Goal: Obtain resource: Download file/media

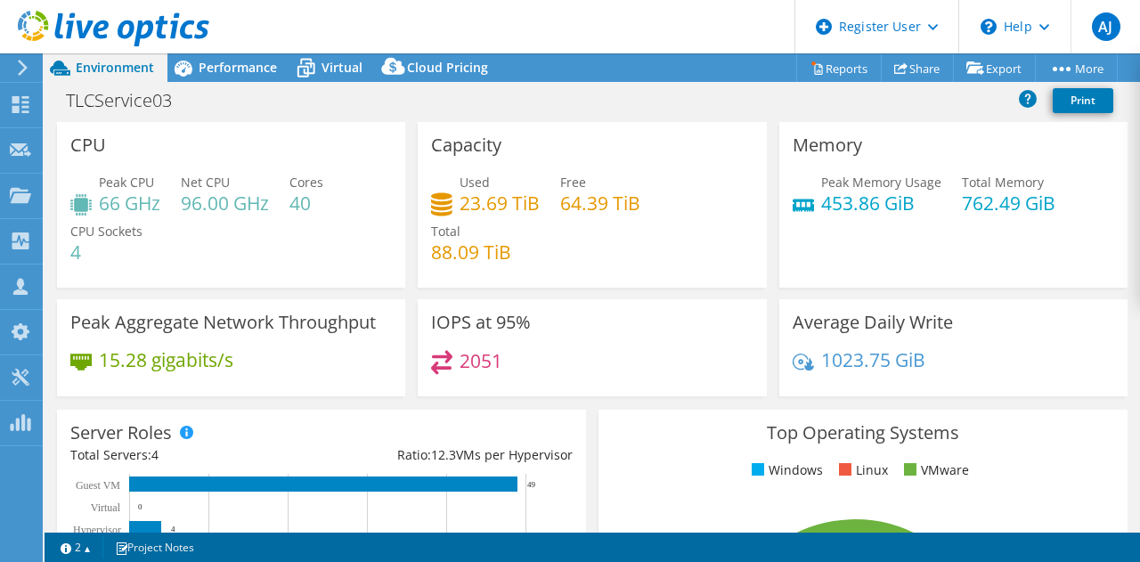
select select "[GEOGRAPHIC_DATA]"
select select "AUD"
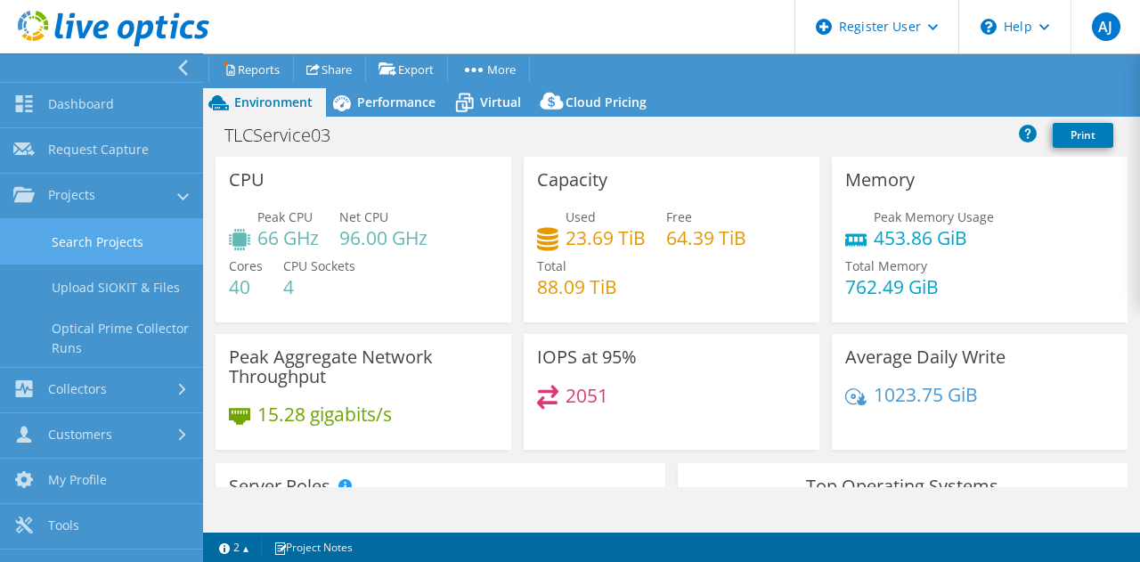
click at [129, 253] on link "Search Projects" at bounding box center [101, 241] width 203 height 45
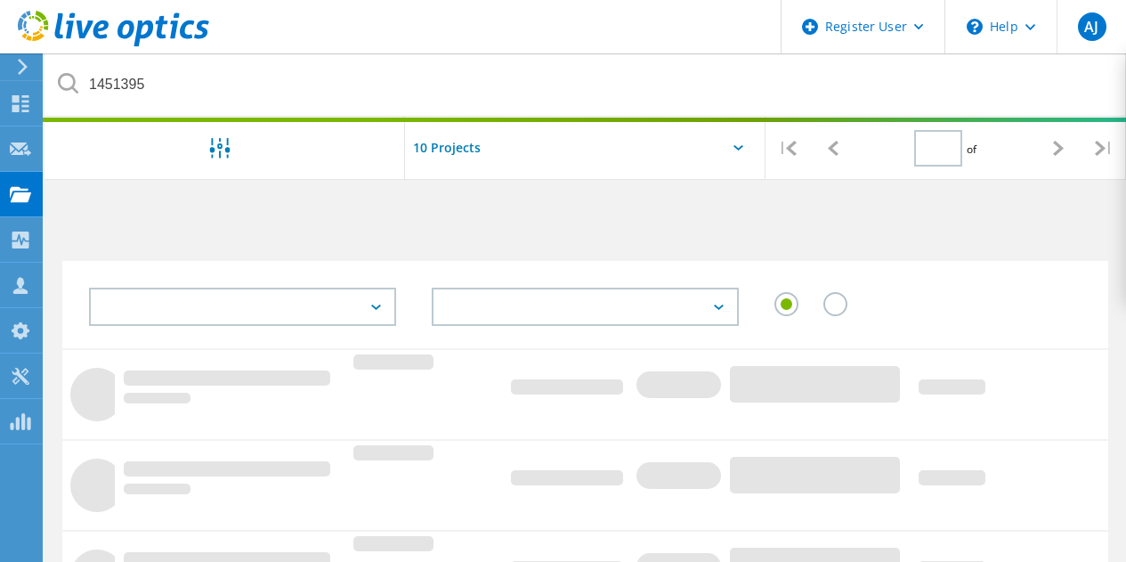
type input "1"
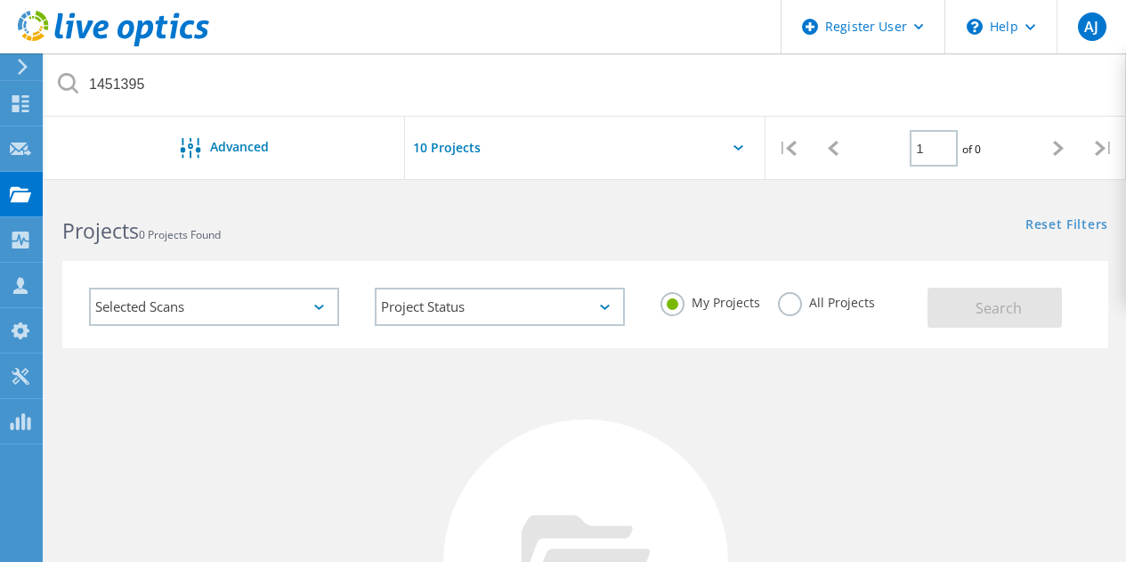
click at [794, 306] on label "All Projects" at bounding box center [826, 300] width 97 height 17
click at [0, 0] on input "All Projects" at bounding box center [0, 0] width 0 height 0
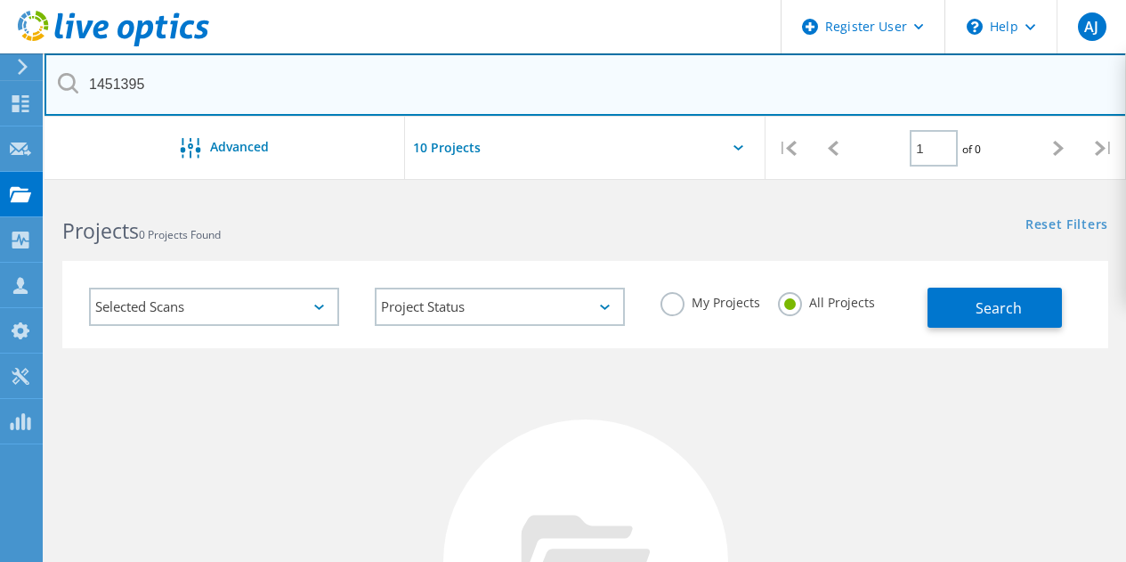
click at [233, 75] on input "1451395" at bounding box center [586, 84] width 1083 height 62
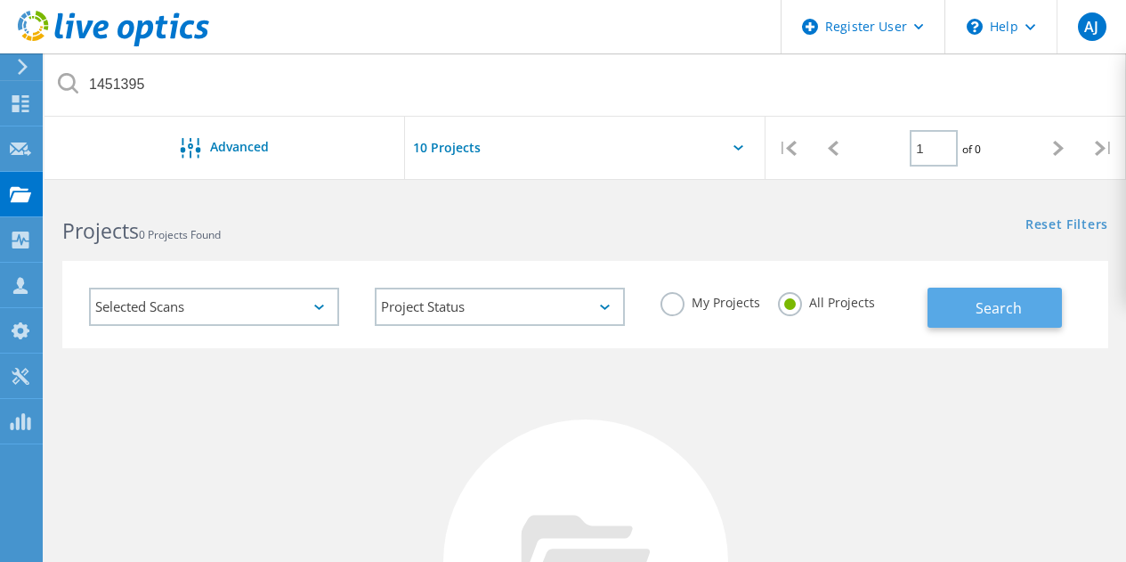
click at [985, 306] on span "Search" at bounding box center [999, 308] width 46 height 20
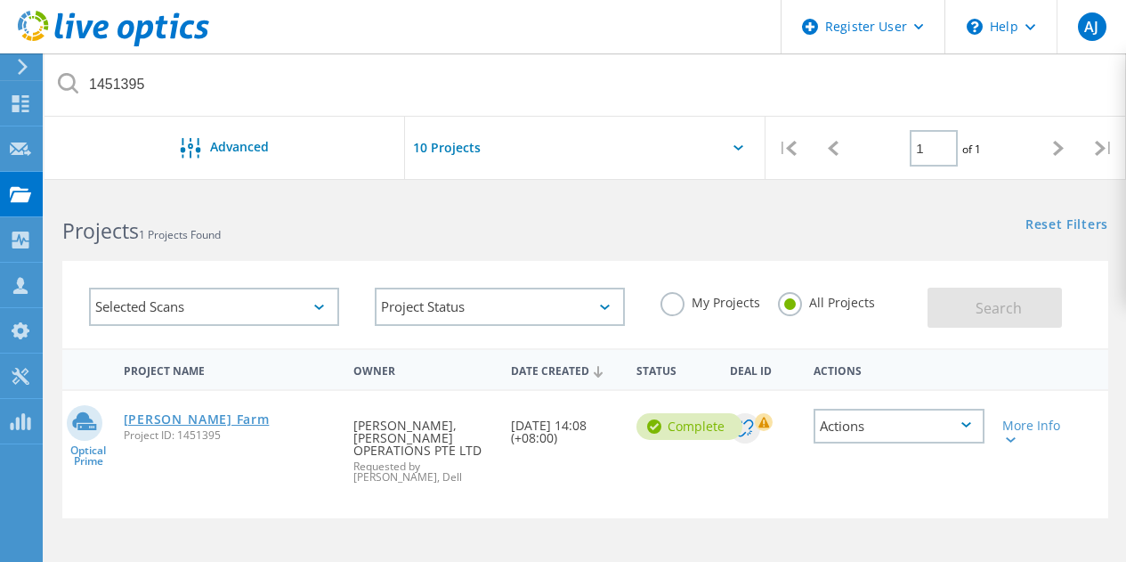
click at [137, 424] on link "[PERSON_NAME] Farm" at bounding box center [197, 419] width 146 height 12
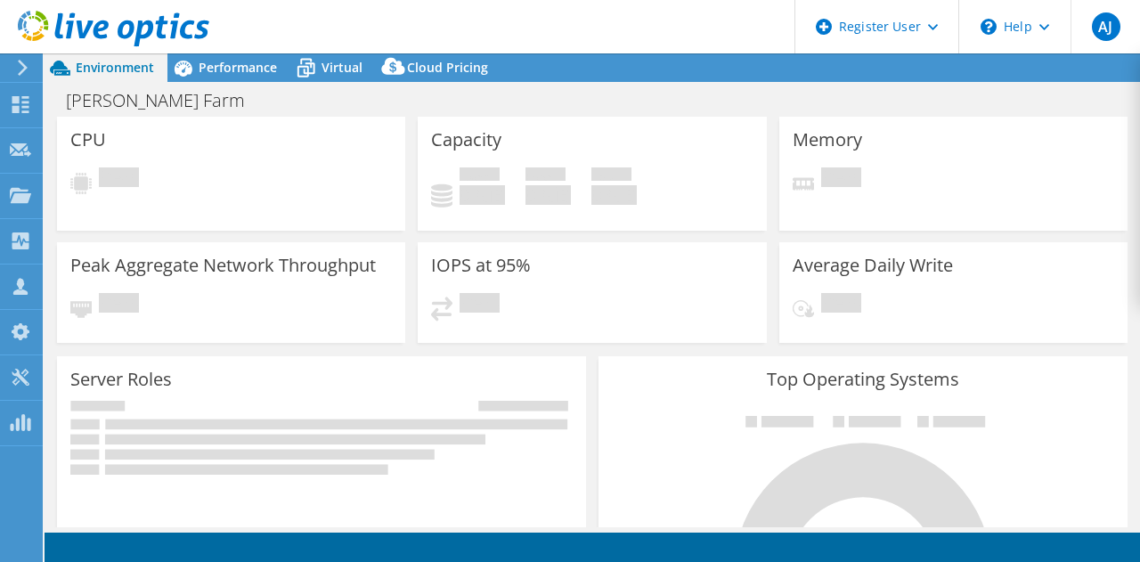
select select "[GEOGRAPHIC_DATA]"
select select "USD"
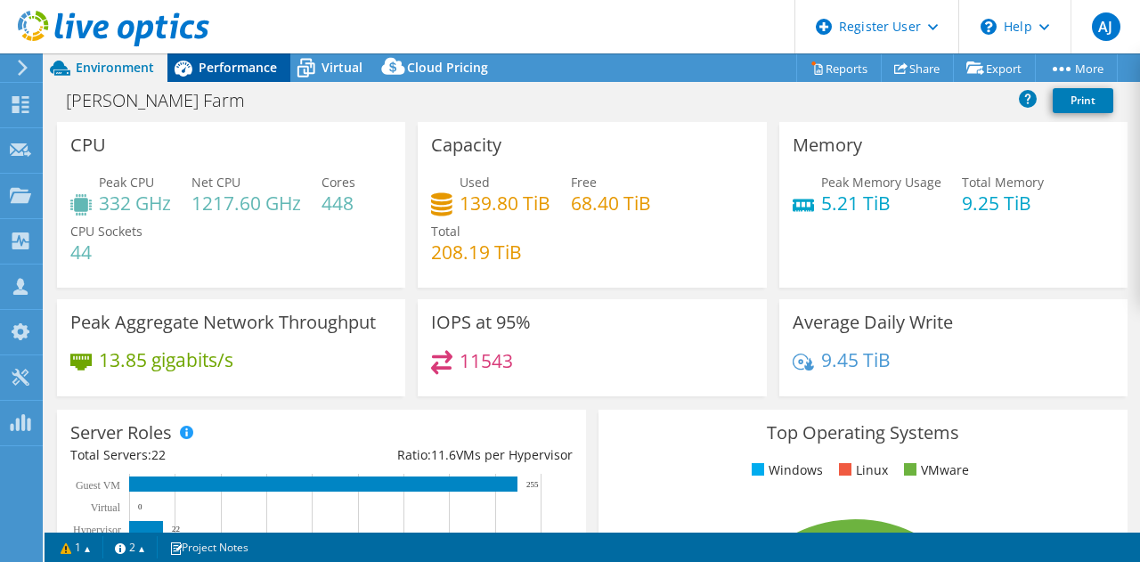
click at [206, 61] on span "Performance" at bounding box center [238, 67] width 78 height 17
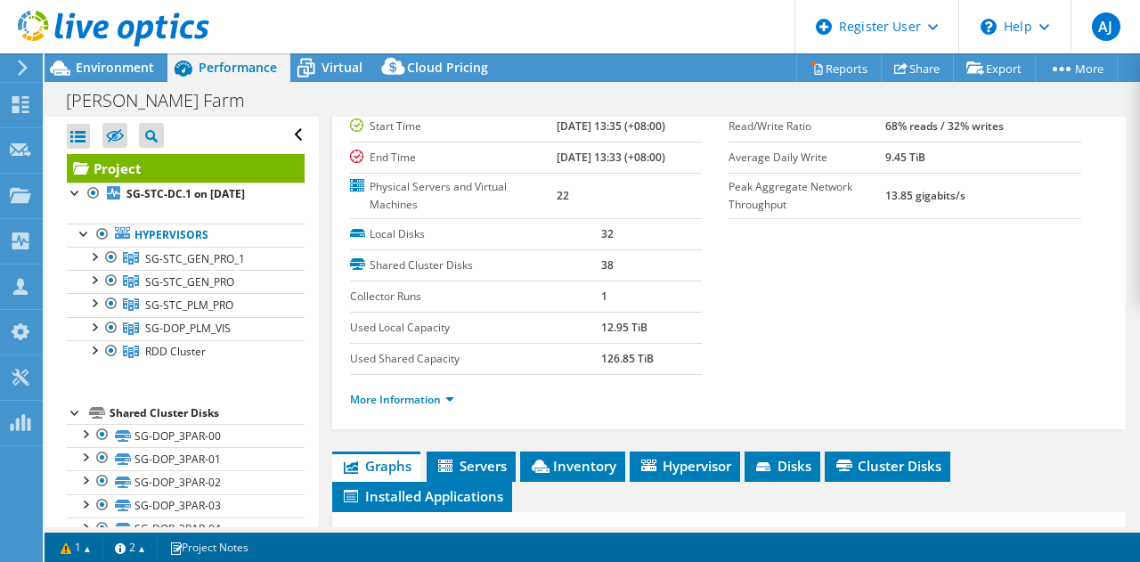
scroll to position [178, 0]
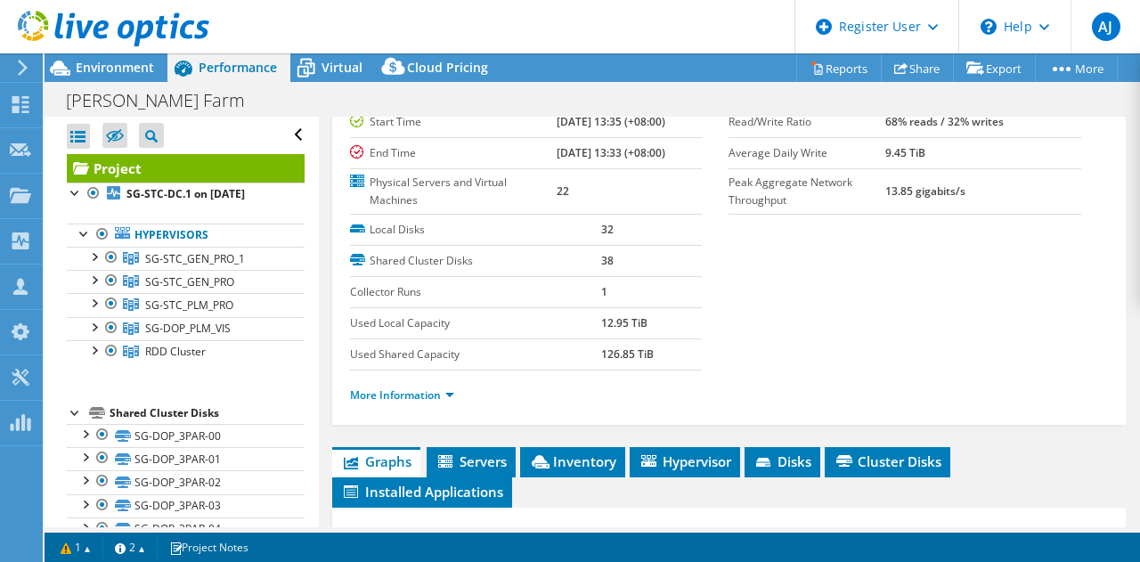
click at [406, 403] on li "More Information" at bounding box center [407, 396] width 115 height 20
click at [405, 394] on link "More Information" at bounding box center [402, 394] width 104 height 15
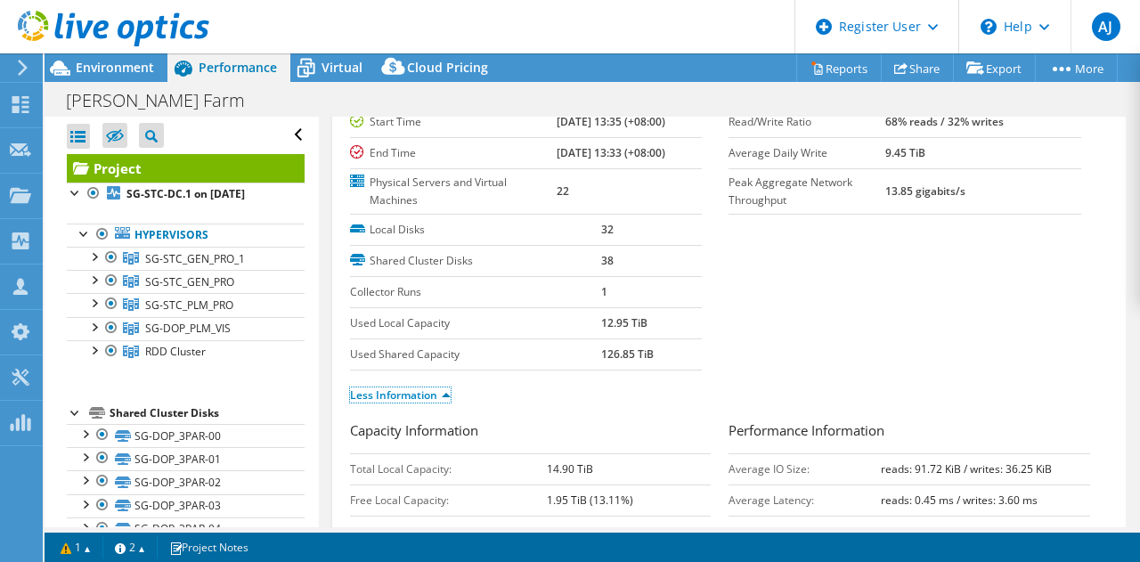
scroll to position [267, 0]
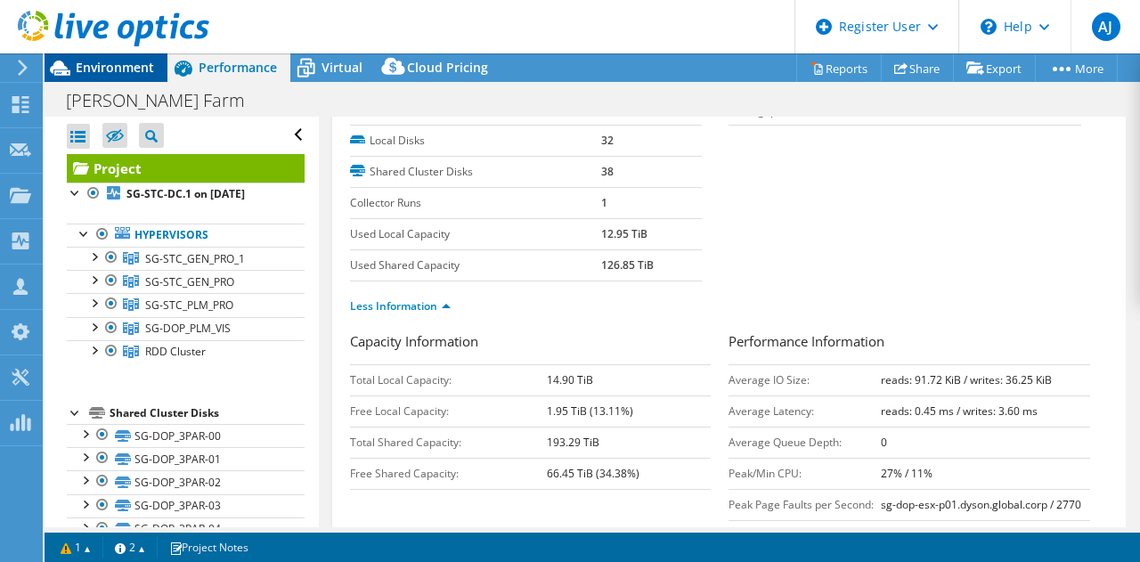
click at [115, 61] on span "Environment" at bounding box center [115, 67] width 78 height 17
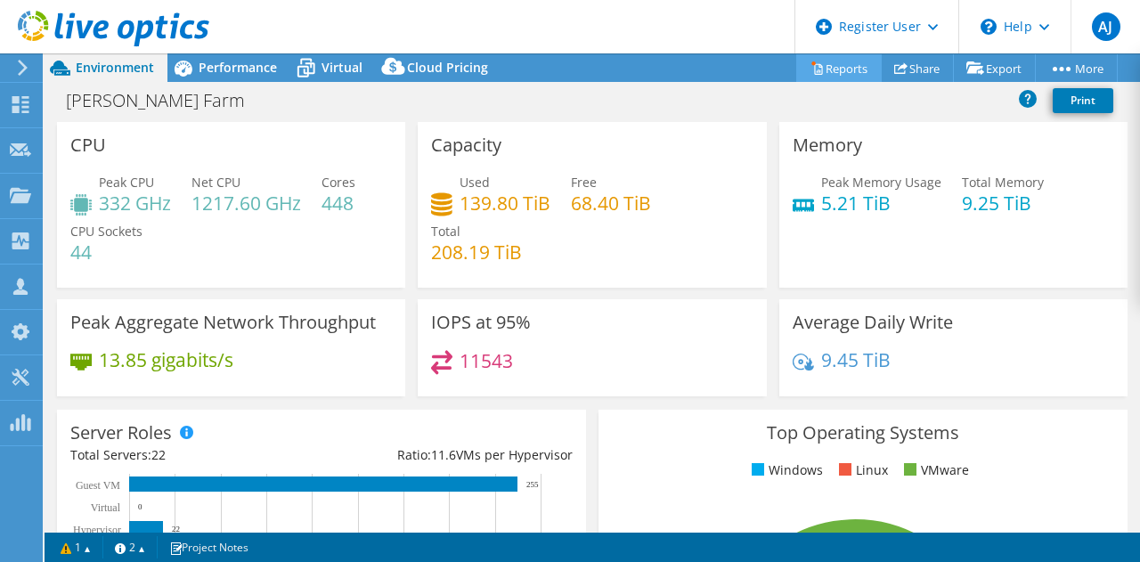
click at [834, 70] on link "Reports" at bounding box center [838, 68] width 85 height 28
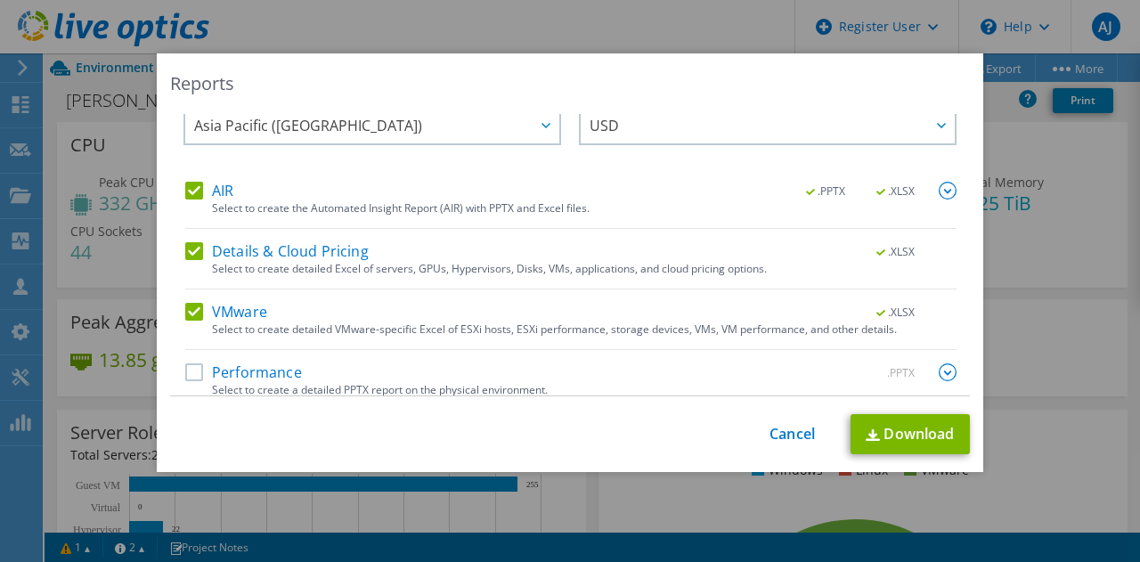
scroll to position [45, 0]
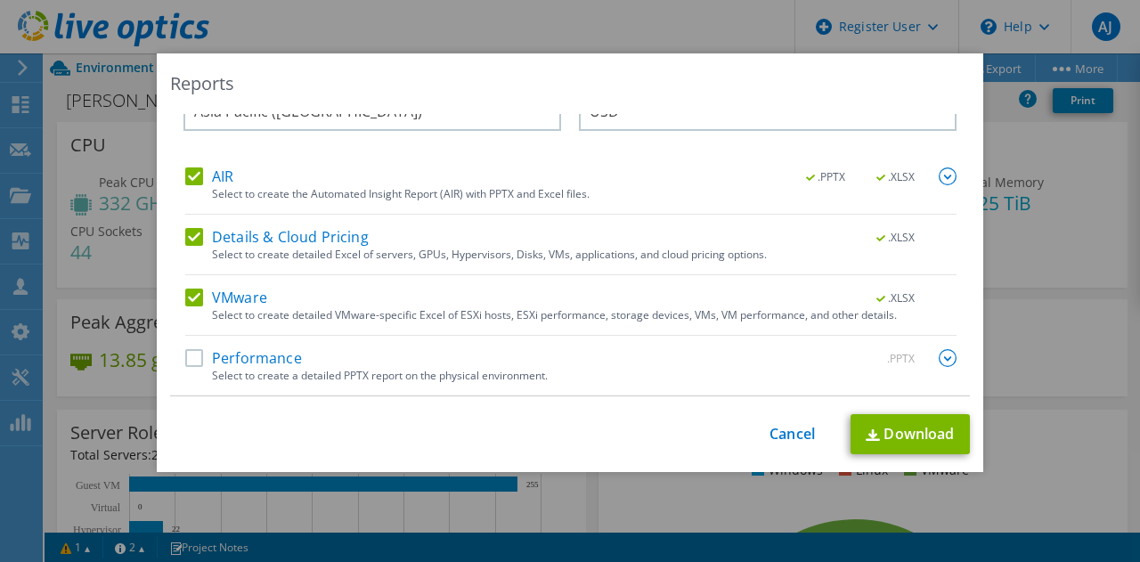
click at [193, 237] on label "Details & Cloud Pricing" at bounding box center [276, 237] width 183 height 18
click at [0, 0] on input "Details & Cloud Pricing" at bounding box center [0, 0] width 0 height 0
click at [185, 298] on label "VMware" at bounding box center [226, 297] width 82 height 18
click at [0, 0] on input "VMware" at bounding box center [0, 0] width 0 height 0
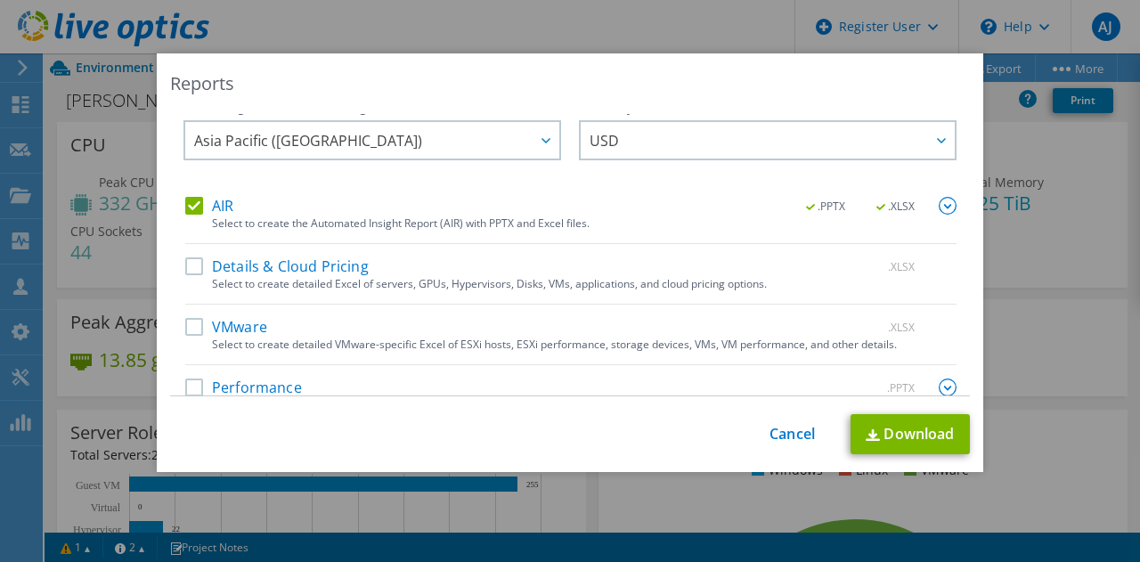
scroll to position [0, 0]
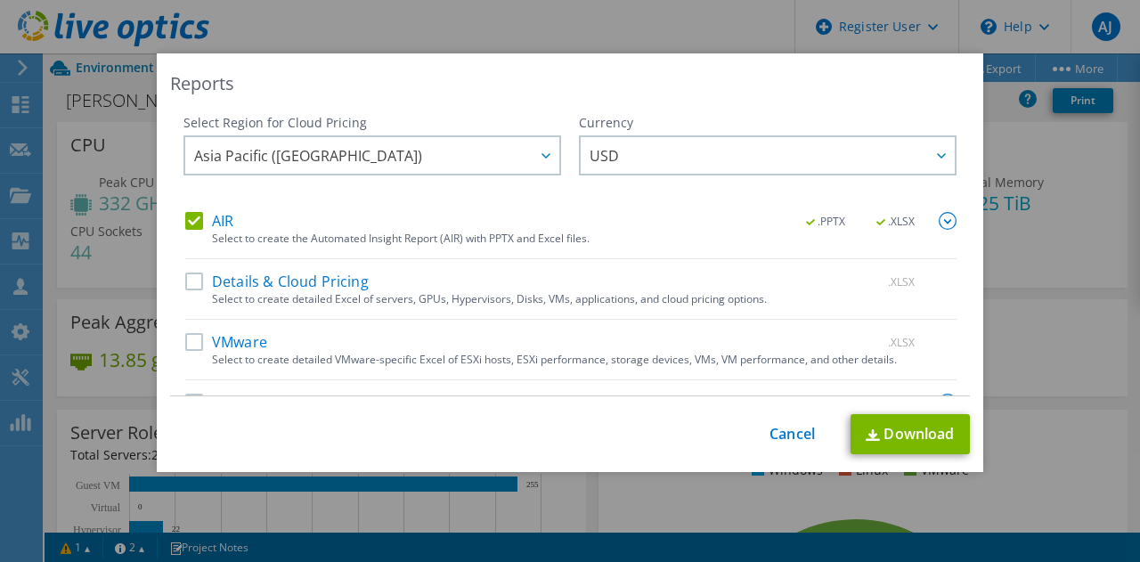
click at [863, 215] on span ".XLSX" at bounding box center [896, 221] width 67 height 12
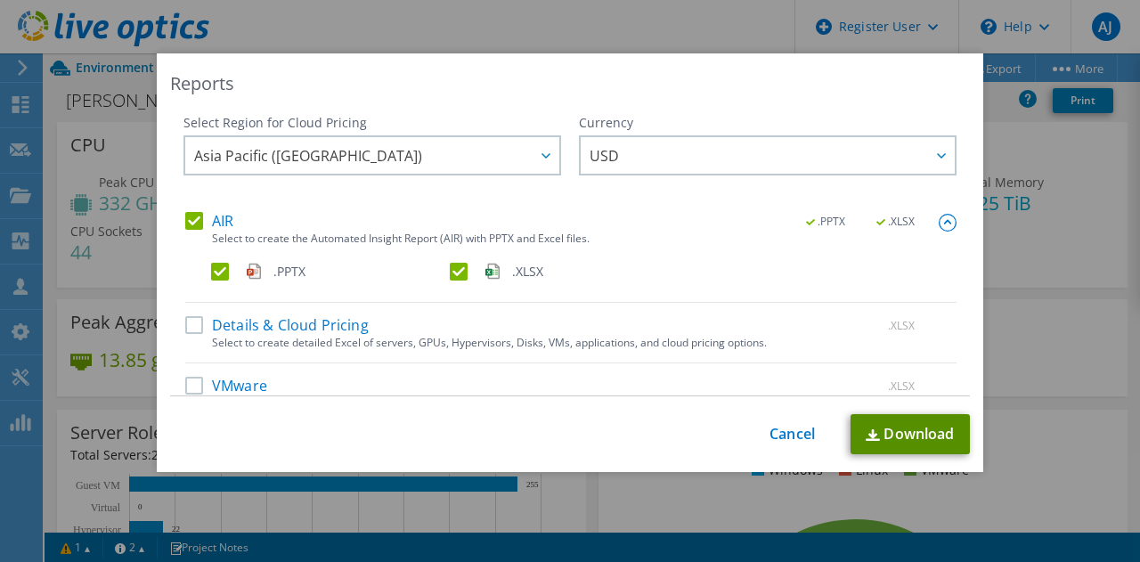
click at [913, 434] on link "Download" at bounding box center [909, 434] width 119 height 40
click at [1025, 307] on div "Reports Select Region for Cloud Pricing Asia Pacific (Hong Kong) Asia Pacific (…" at bounding box center [570, 280] width 1140 height 455
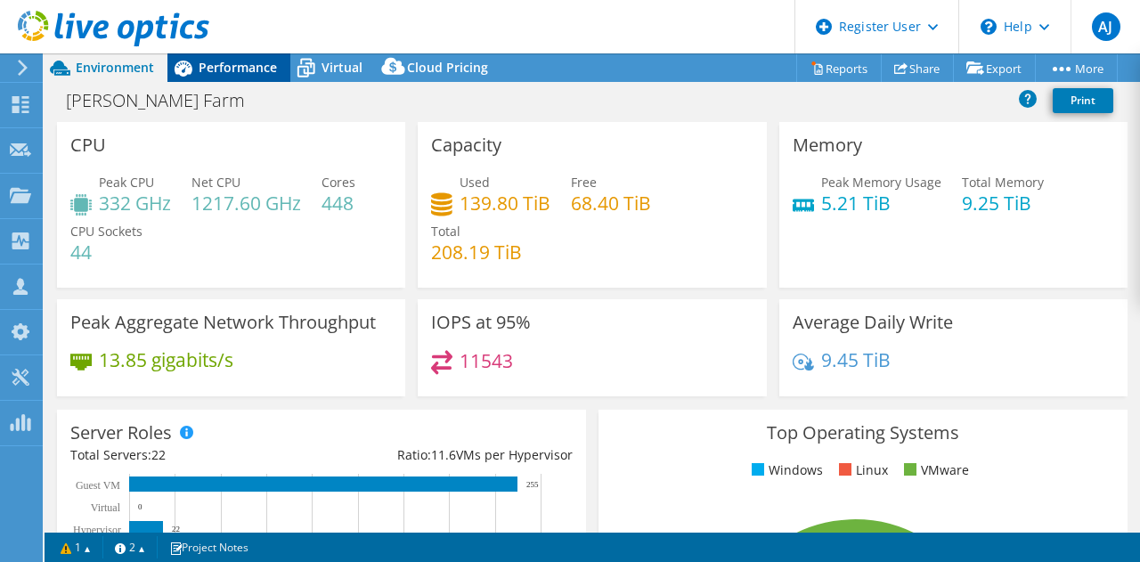
click at [253, 72] on span "Performance" at bounding box center [238, 67] width 78 height 17
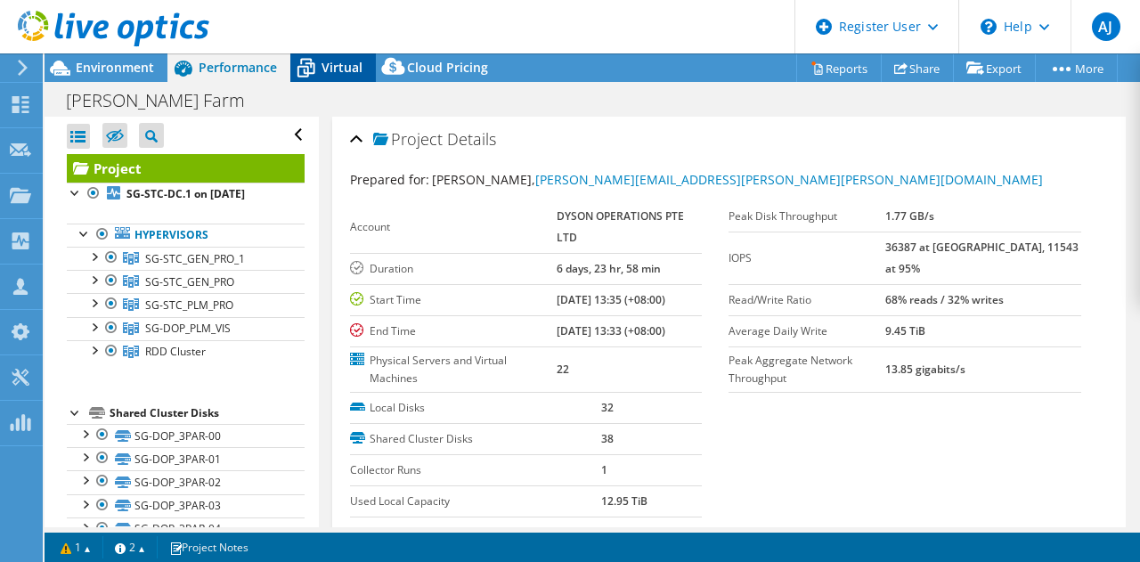
click at [345, 69] on span "Virtual" at bounding box center [341, 67] width 41 height 17
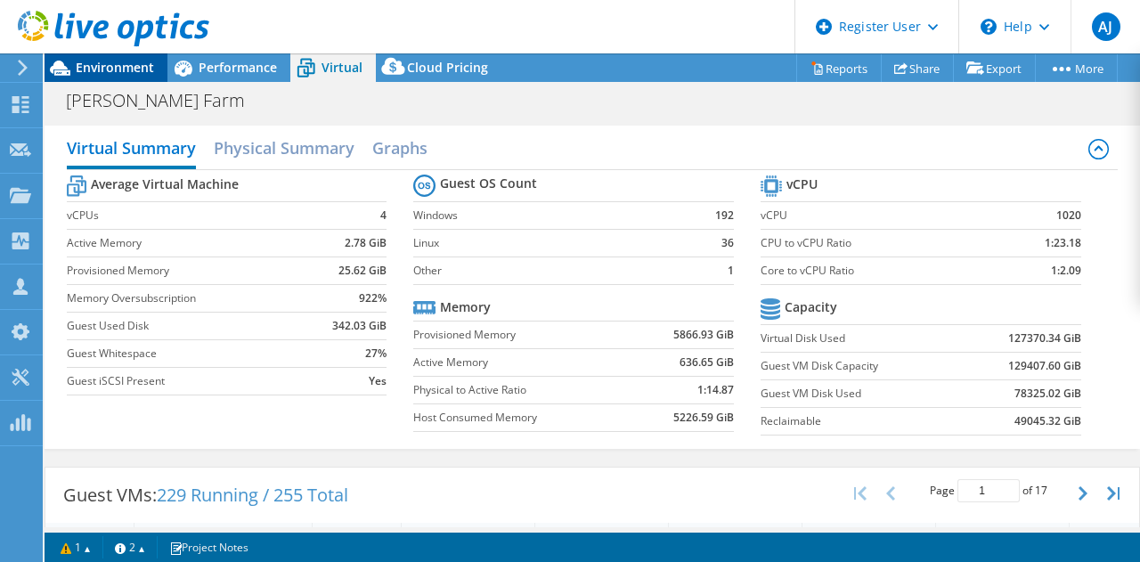
click at [124, 74] on span "Environment" at bounding box center [115, 67] width 78 height 17
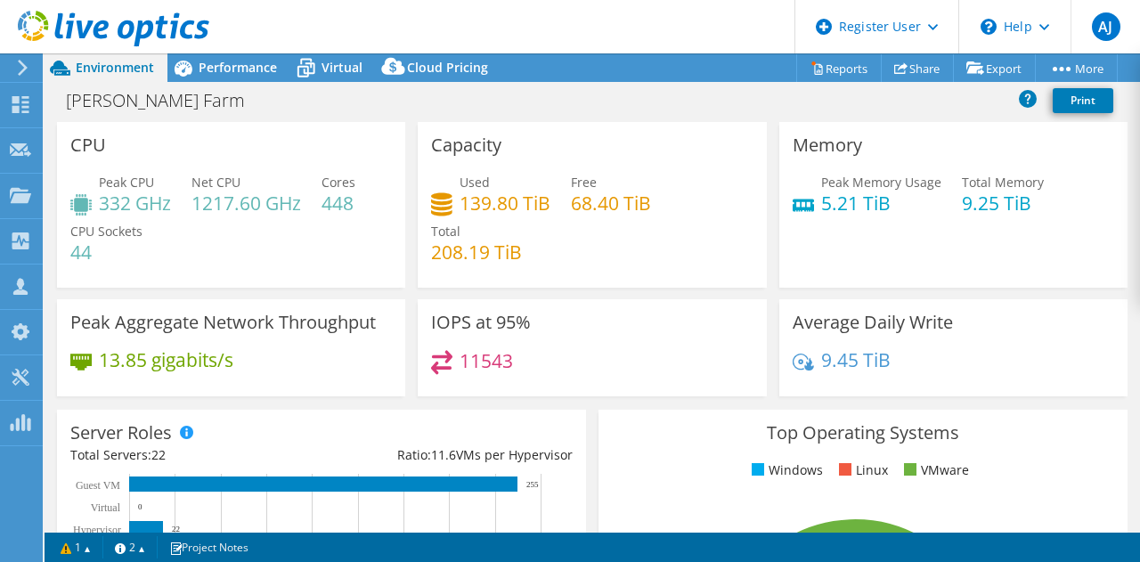
click at [124, 74] on span "Environment" at bounding box center [115, 67] width 78 height 17
click at [334, 58] on div "Virtual" at bounding box center [332, 67] width 85 height 28
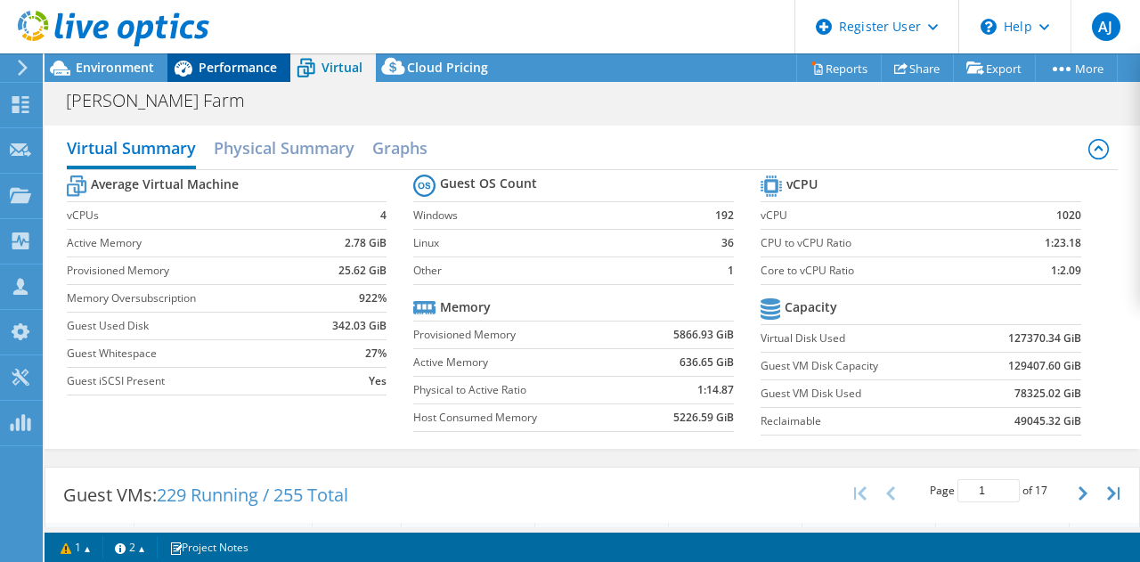
click at [242, 70] on span "Performance" at bounding box center [238, 67] width 78 height 17
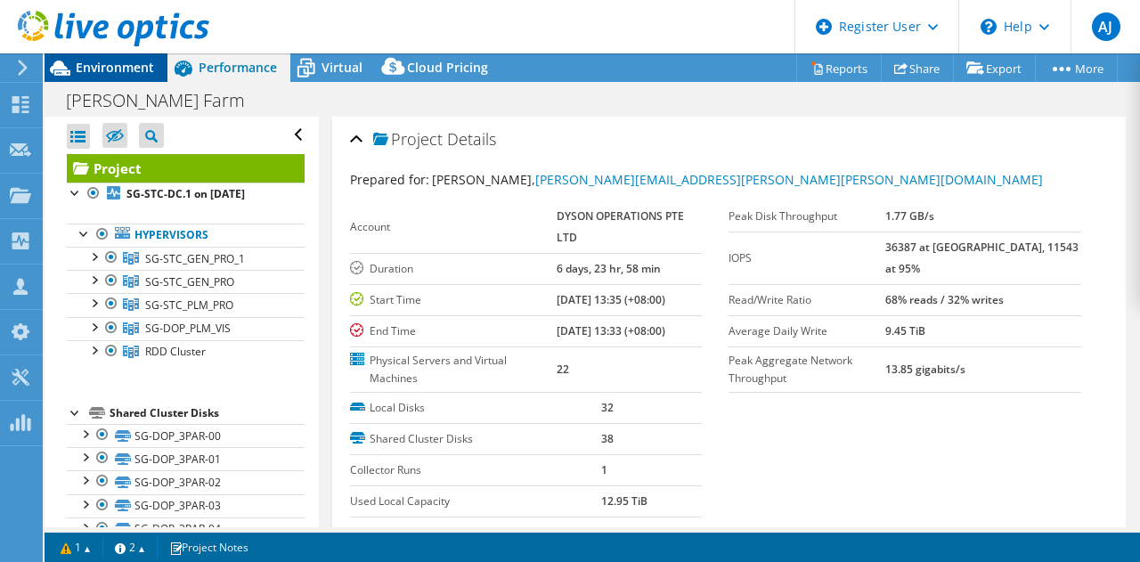
click at [120, 62] on span "Environment" at bounding box center [115, 67] width 78 height 17
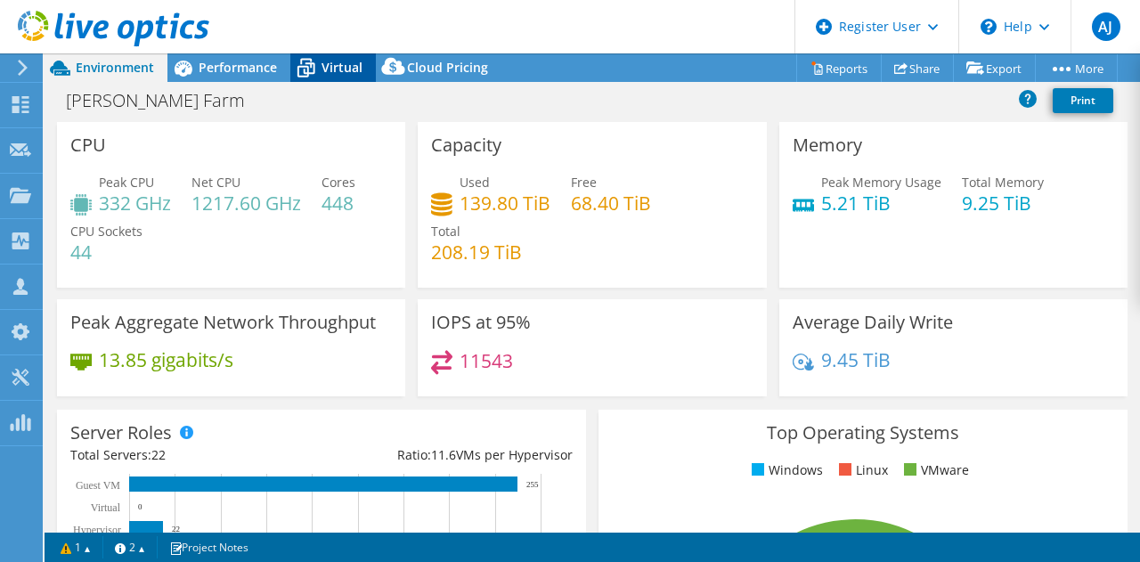
click at [334, 66] on span "Virtual" at bounding box center [341, 67] width 41 height 17
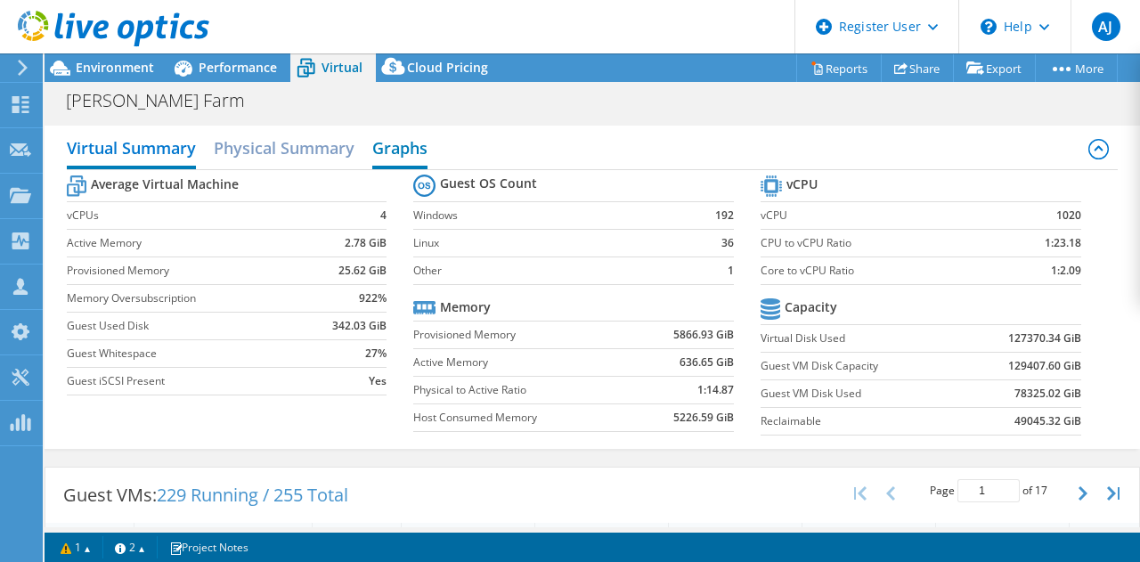
click at [407, 134] on h2 "Graphs" at bounding box center [399, 149] width 55 height 39
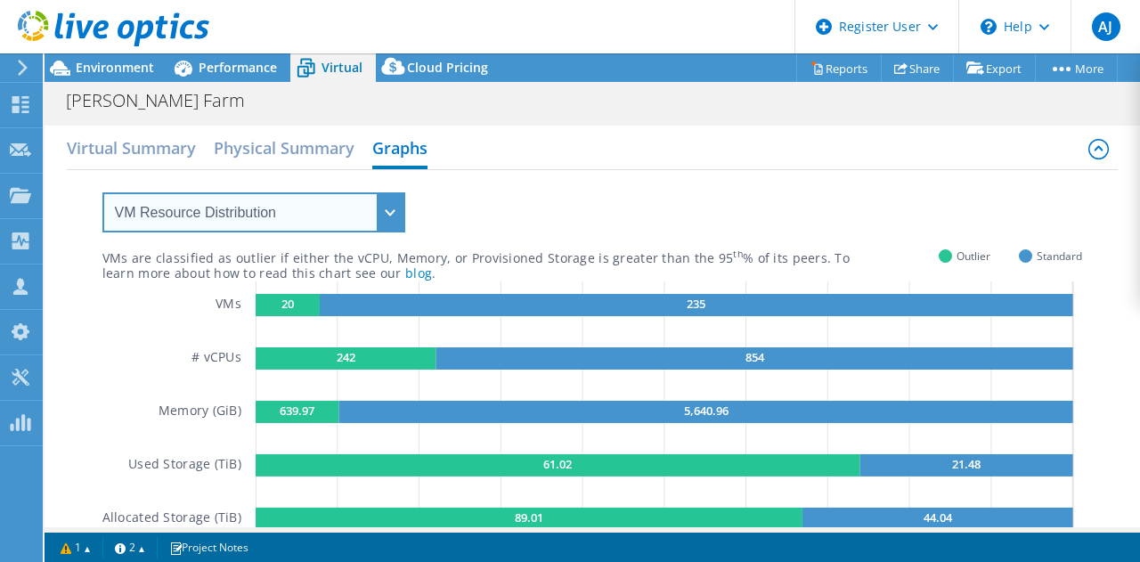
click at [370, 212] on select "VM Resource Distribution Provisioning Contrast Over Provisioning" at bounding box center [253, 212] width 303 height 40
select select "Over Provisioning"
click at [102, 192] on select "VM Resource Distribution Provisioning Contrast Over Provisioning" at bounding box center [253, 212] width 303 height 40
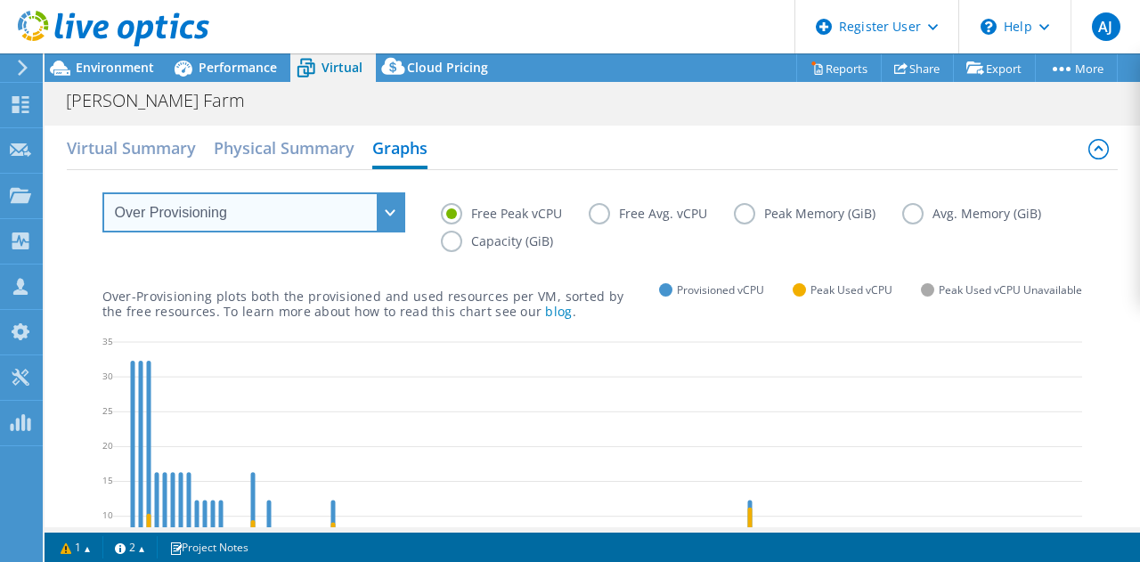
scroll to position [36, 0]
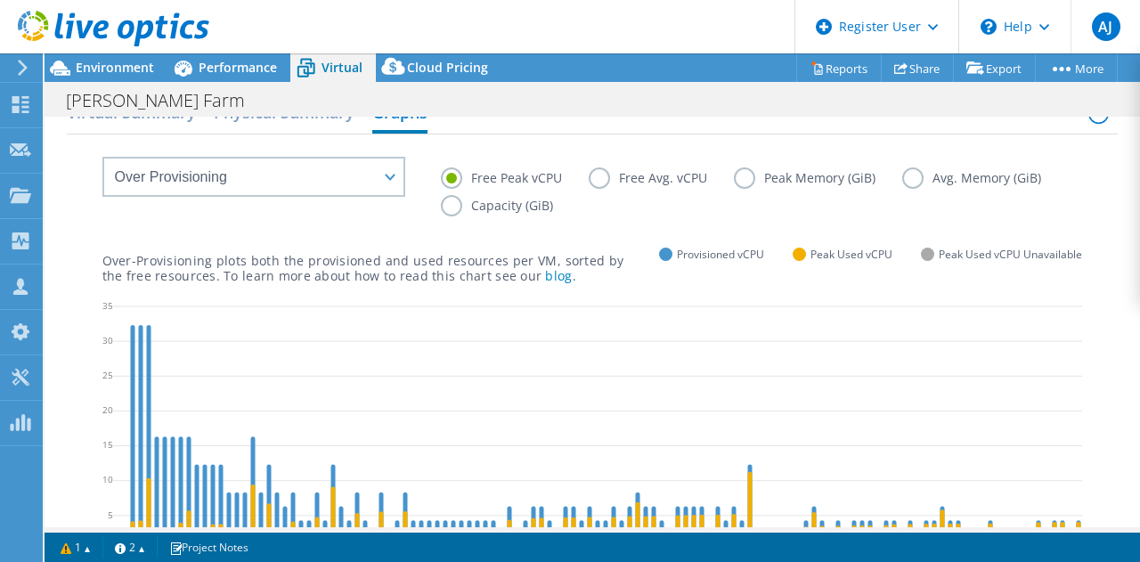
click at [447, 207] on label "Capacity (GiB)" at bounding box center [510, 205] width 139 height 21
click at [0, 0] on input "Capacity (GiB)" at bounding box center [0, 0] width 0 height 0
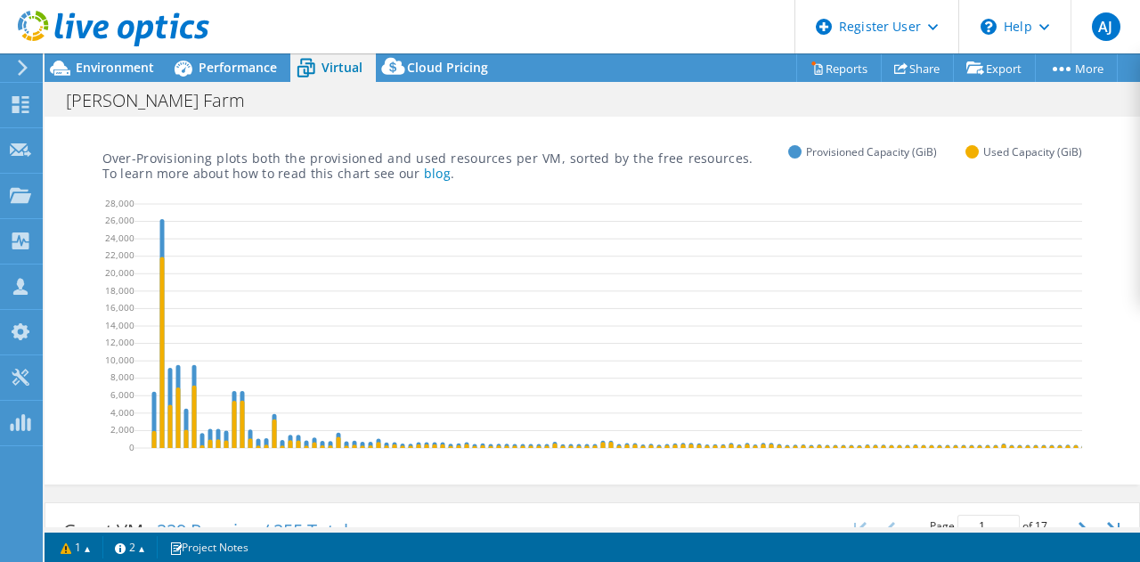
scroll to position [0, 0]
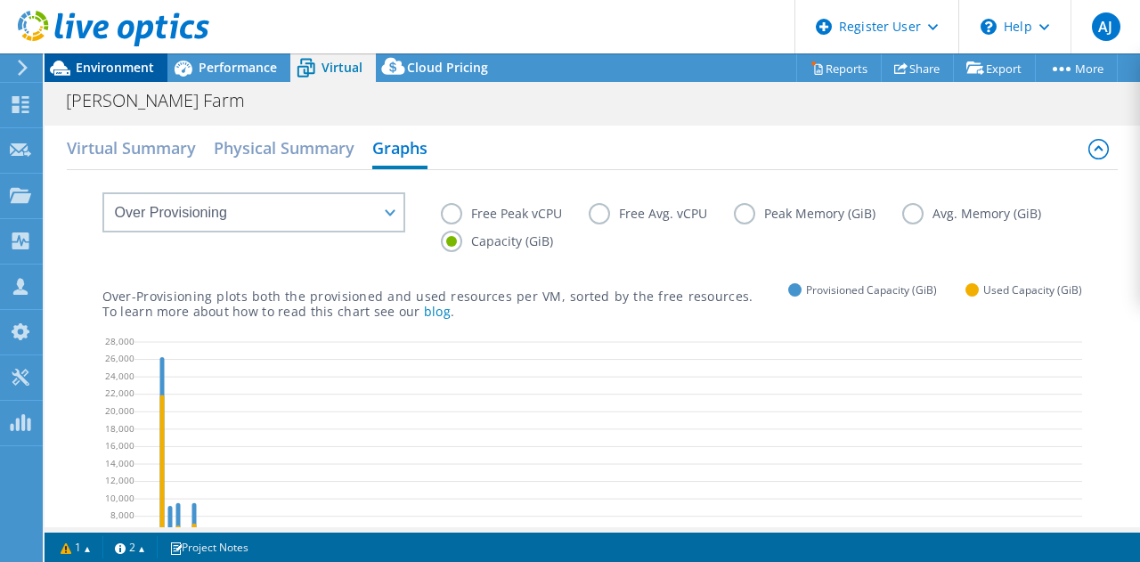
click at [119, 74] on span "Environment" at bounding box center [115, 67] width 78 height 17
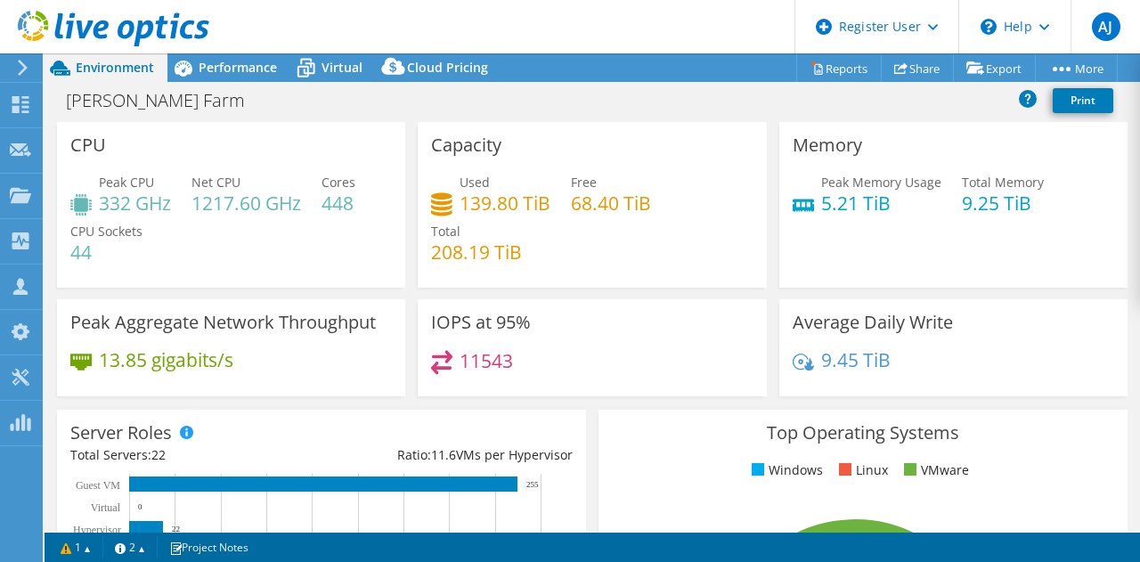
click at [571, 145] on div "Capacity Used 139.80 TiB Free 68.40 TiB Total 208.19 TiB" at bounding box center [592, 205] width 348 height 166
